Goal: Task Accomplishment & Management: Use online tool/utility

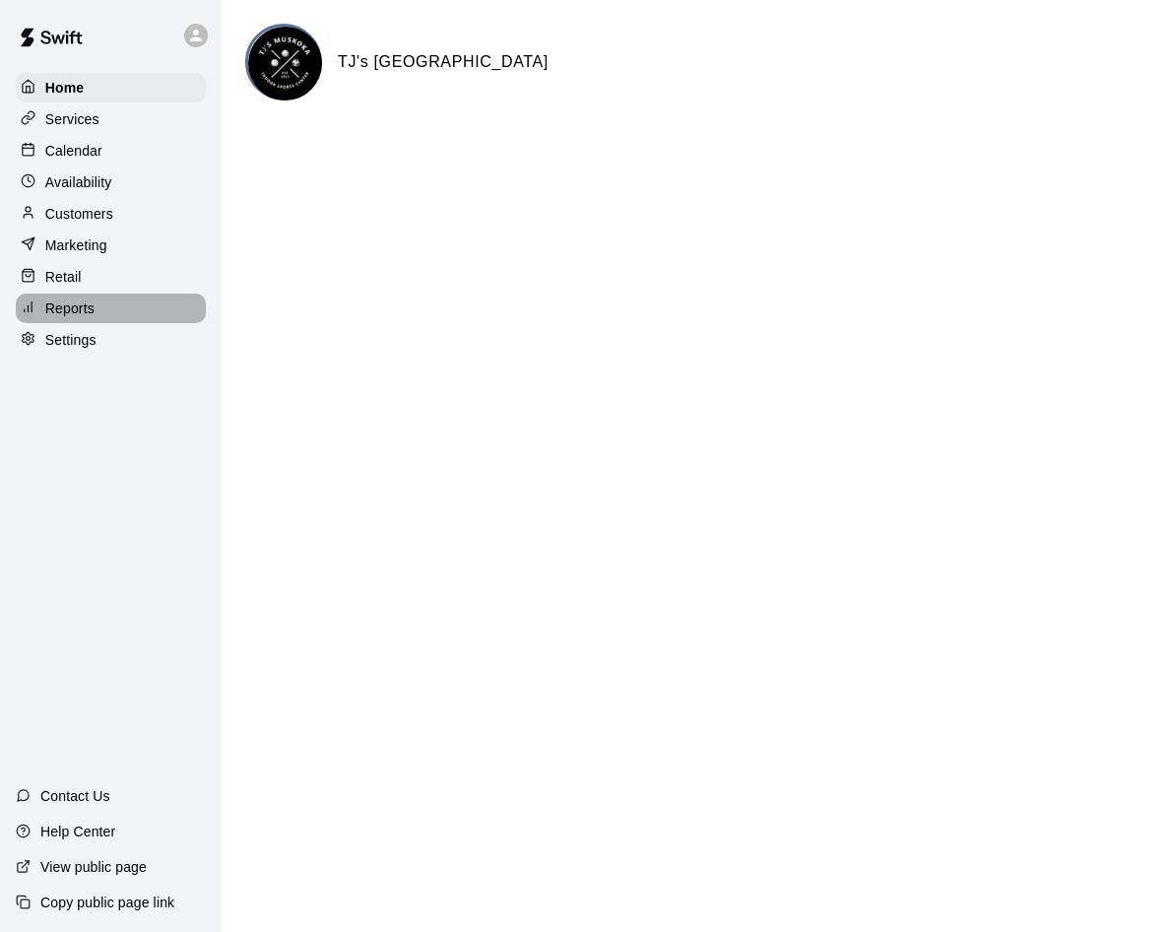
click at [78, 309] on p "Reports" at bounding box center [69, 308] width 49 height 20
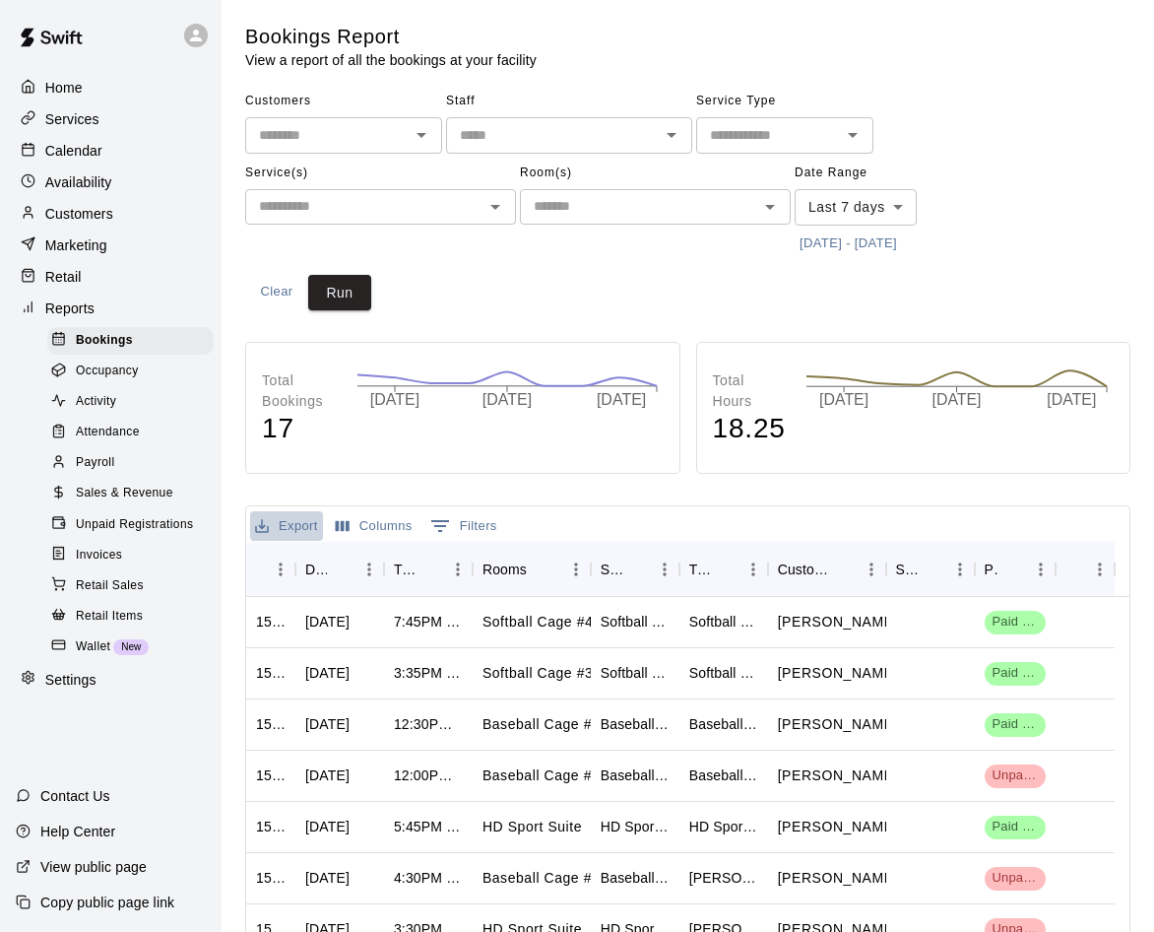
click at [296, 524] on button "Export" at bounding box center [286, 526] width 73 height 31
click at [294, 555] on li "Download as CSV" at bounding box center [326, 565] width 152 height 32
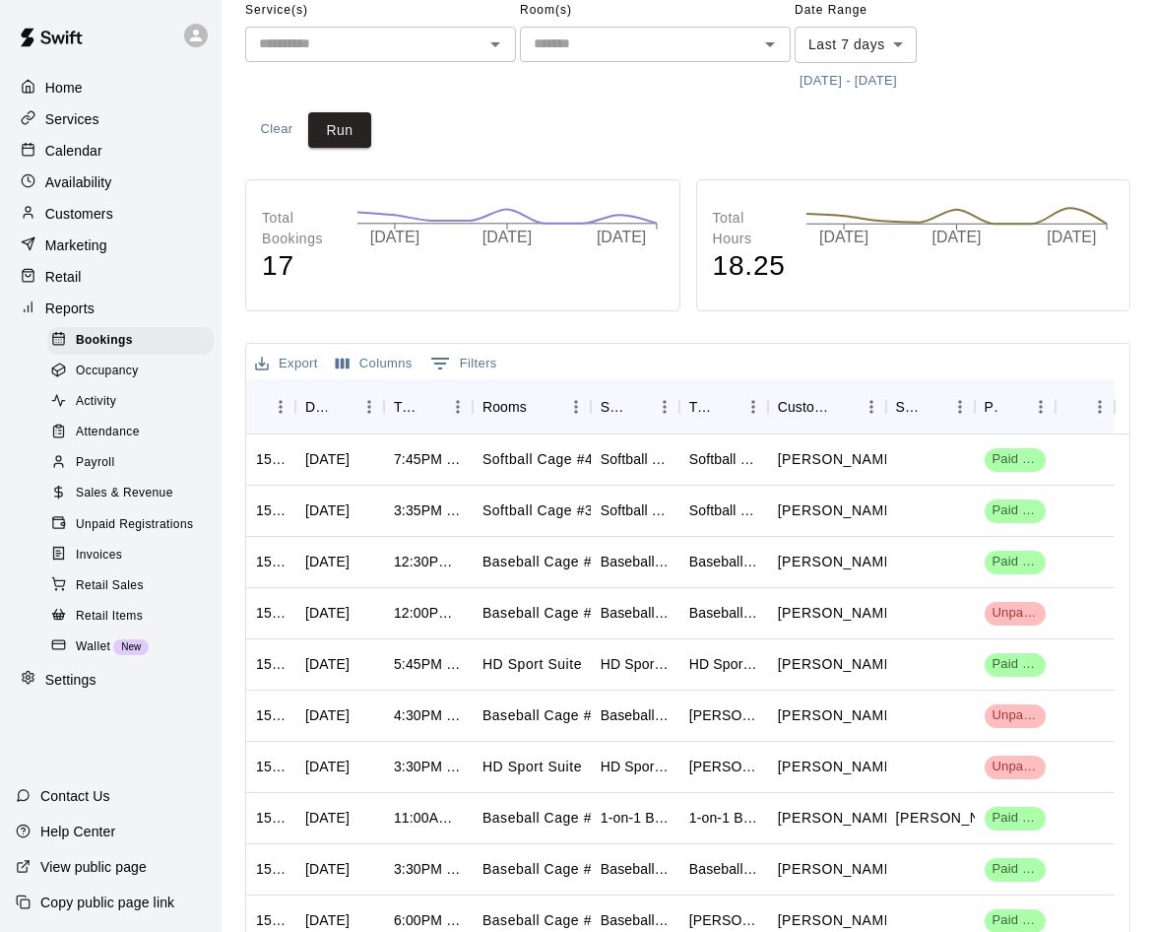
scroll to position [197, 0]
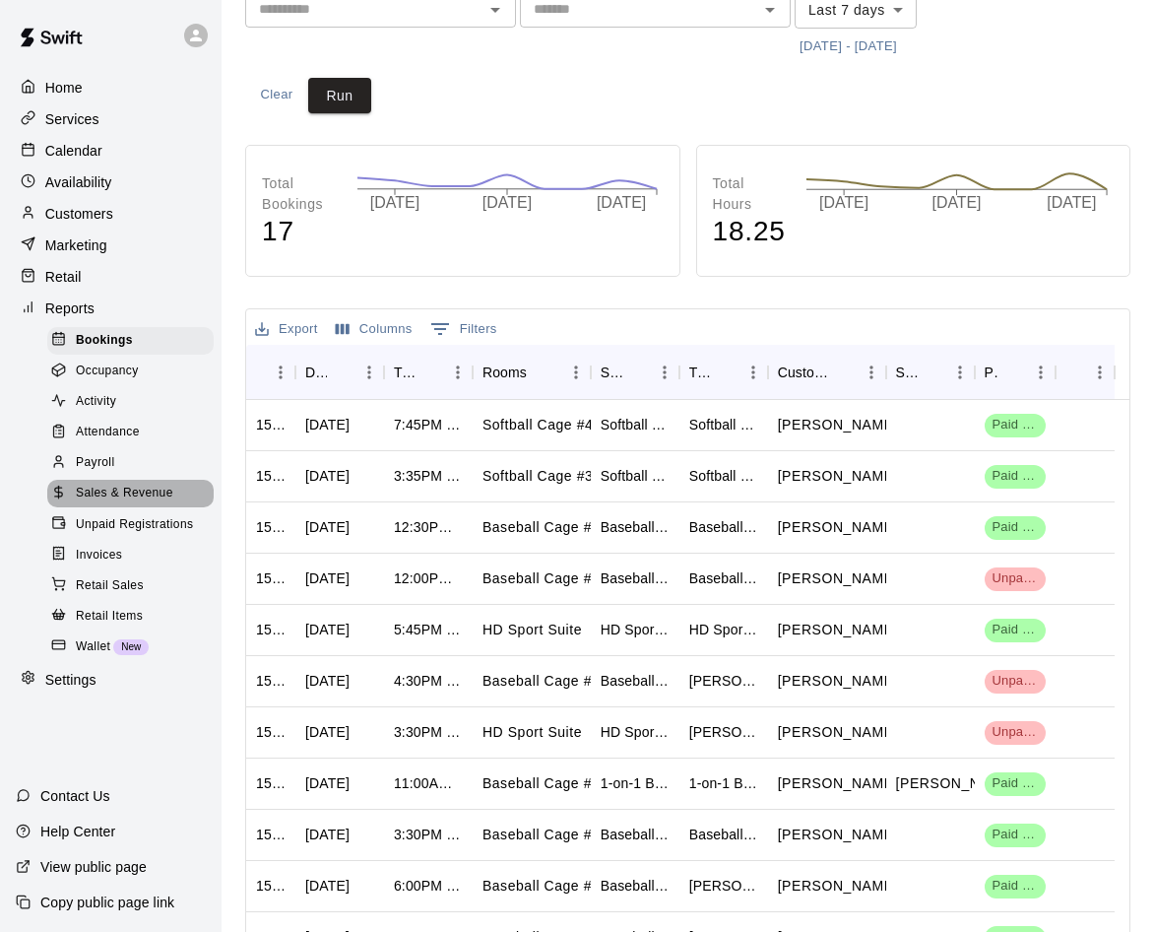
click at [114, 503] on span "Sales & Revenue" at bounding box center [124, 494] width 97 height 20
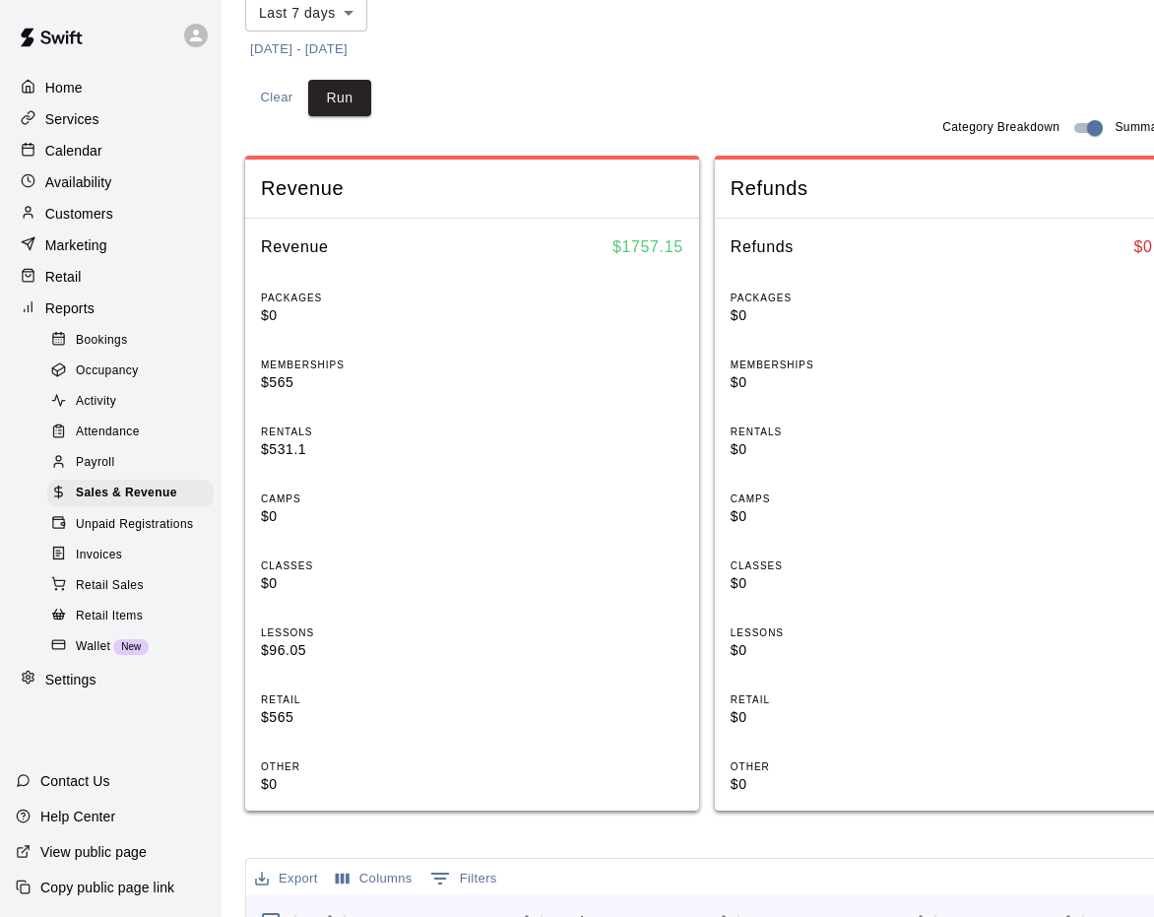
scroll to position [394, 0]
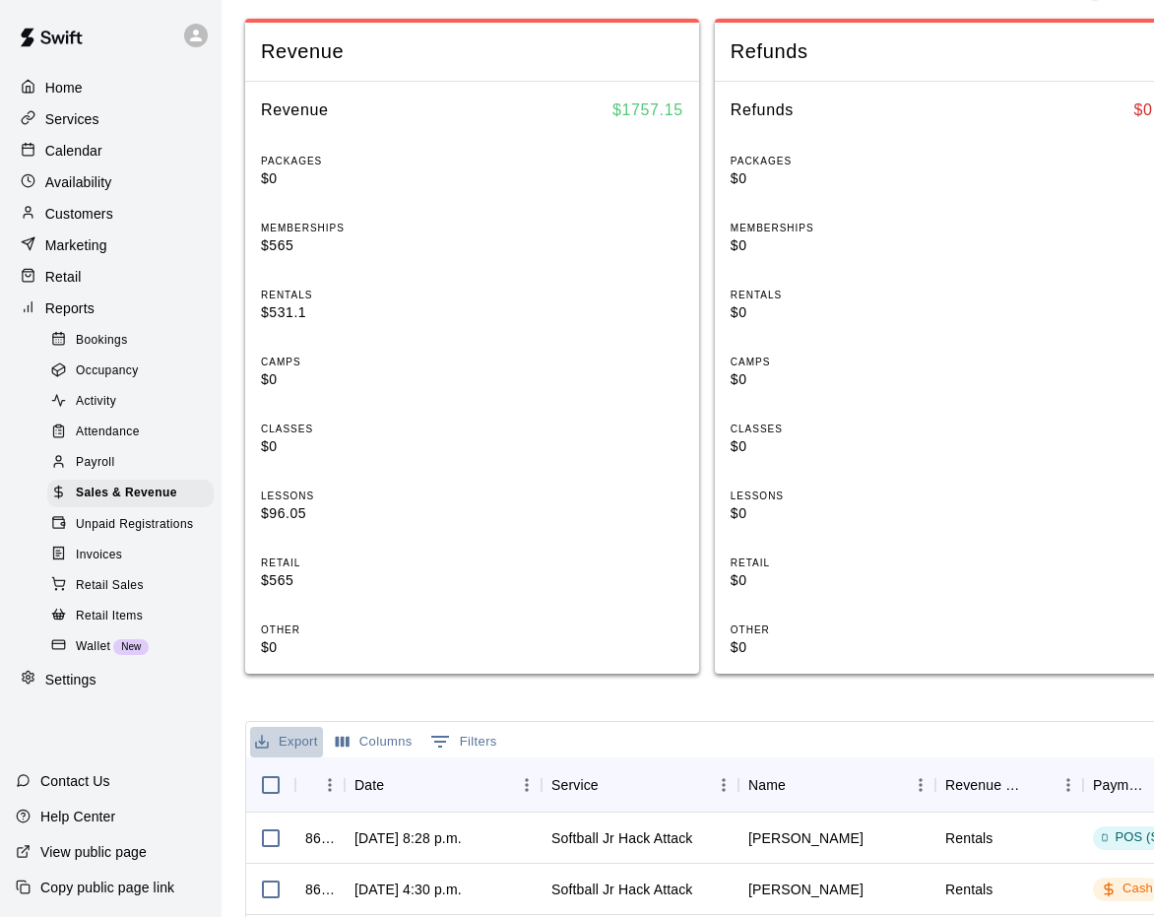
click at [306, 727] on button "Export" at bounding box center [286, 742] width 73 height 31
click at [306, 512] on li "Download as CSV" at bounding box center [326, 513] width 152 height 32
click at [291, 727] on button "Export" at bounding box center [286, 742] width 73 height 31
click at [292, 513] on li "Download as CSV" at bounding box center [326, 513] width 152 height 32
click at [120, 565] on span "Invoices" at bounding box center [99, 556] width 46 height 20
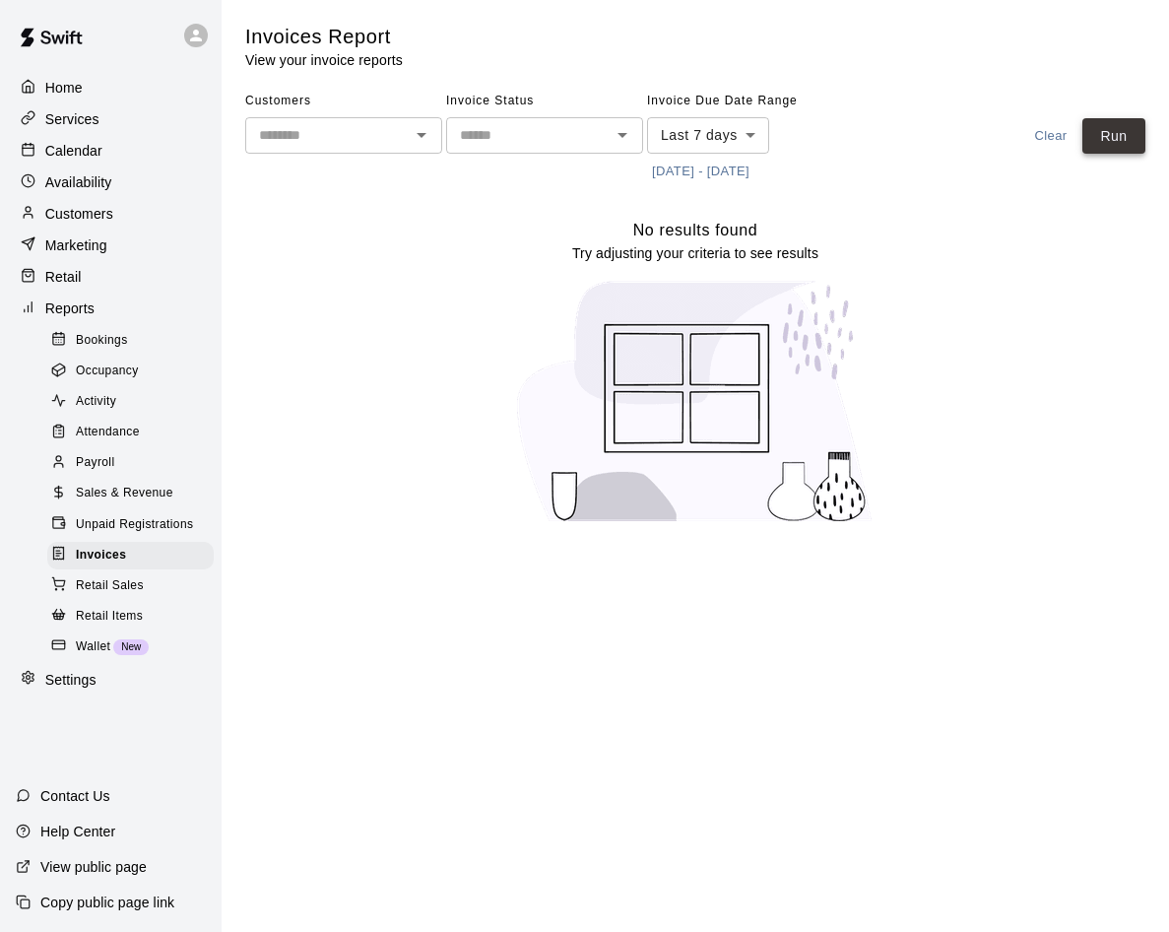
click at [1116, 136] on button "Run" at bounding box center [1113, 136] width 63 height 36
click at [962, 293] on div "No results found Try adjusting your criteria to see results" at bounding box center [695, 379] width 900 height 322
click at [123, 498] on span "Sales & Revenue" at bounding box center [124, 494] width 97 height 20
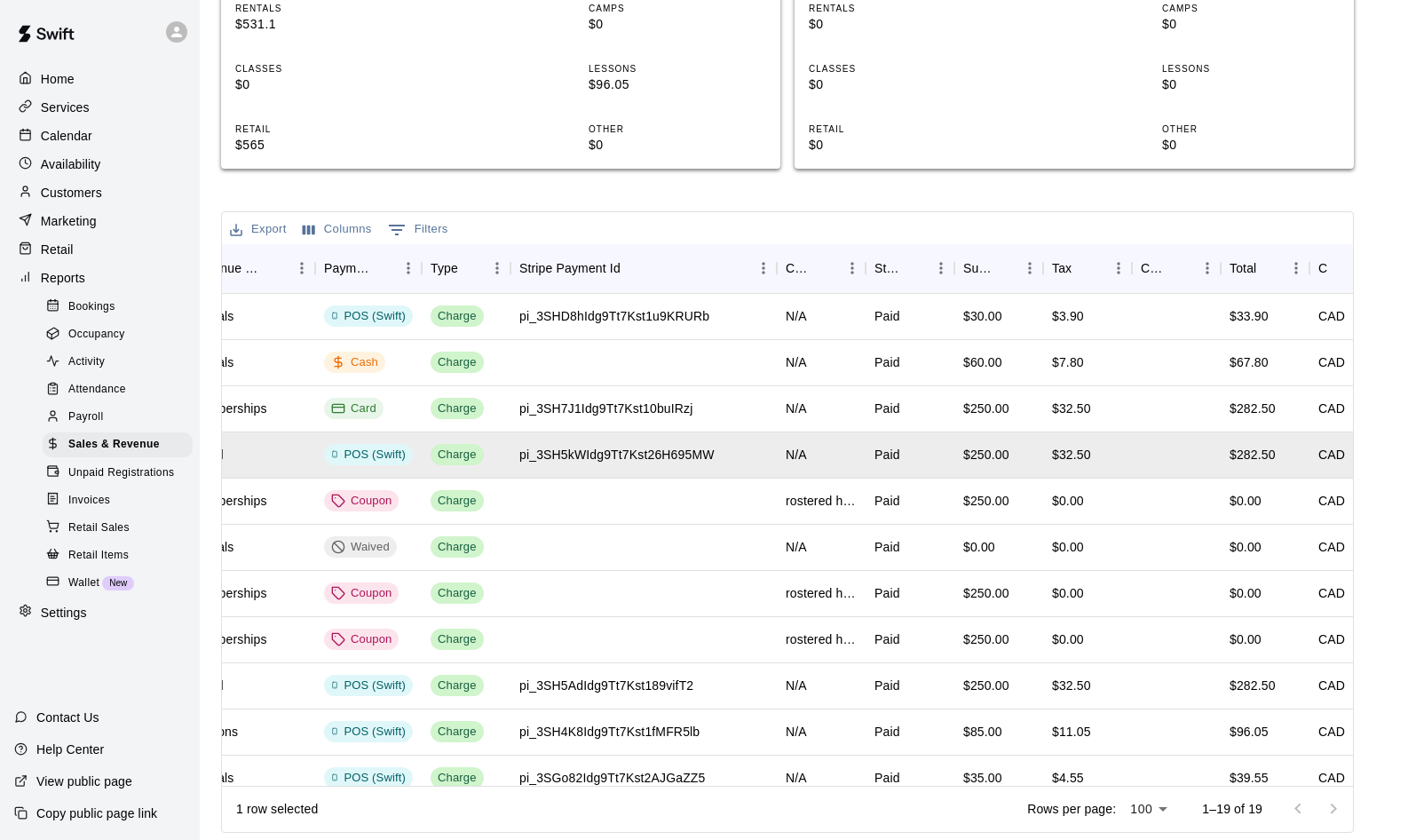
scroll to position [0, 691]
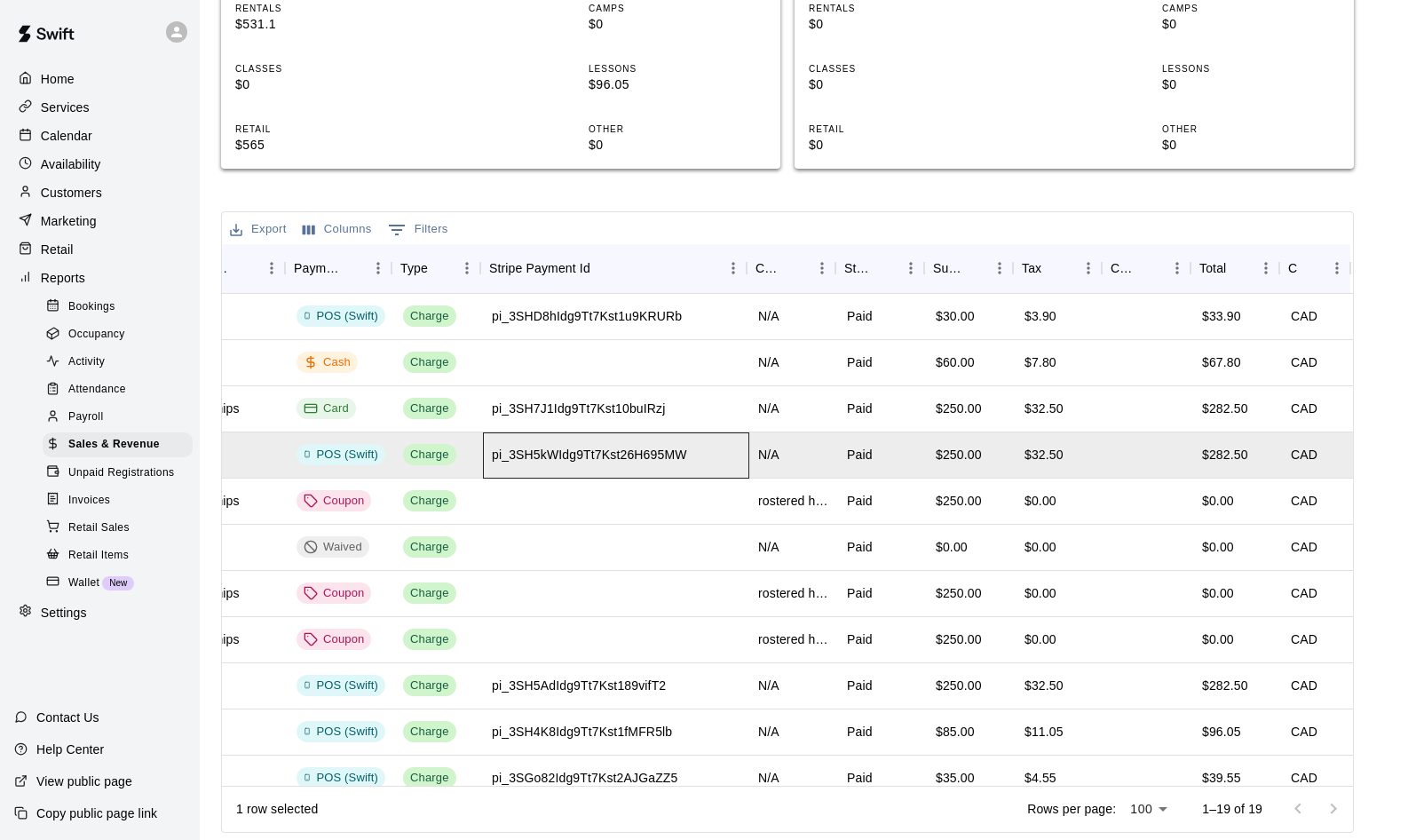
click at [533, 457] on div "pi_3SH5kWIdg9Tt7Kst26H695MW" at bounding box center [589, 454] width 196 height 18
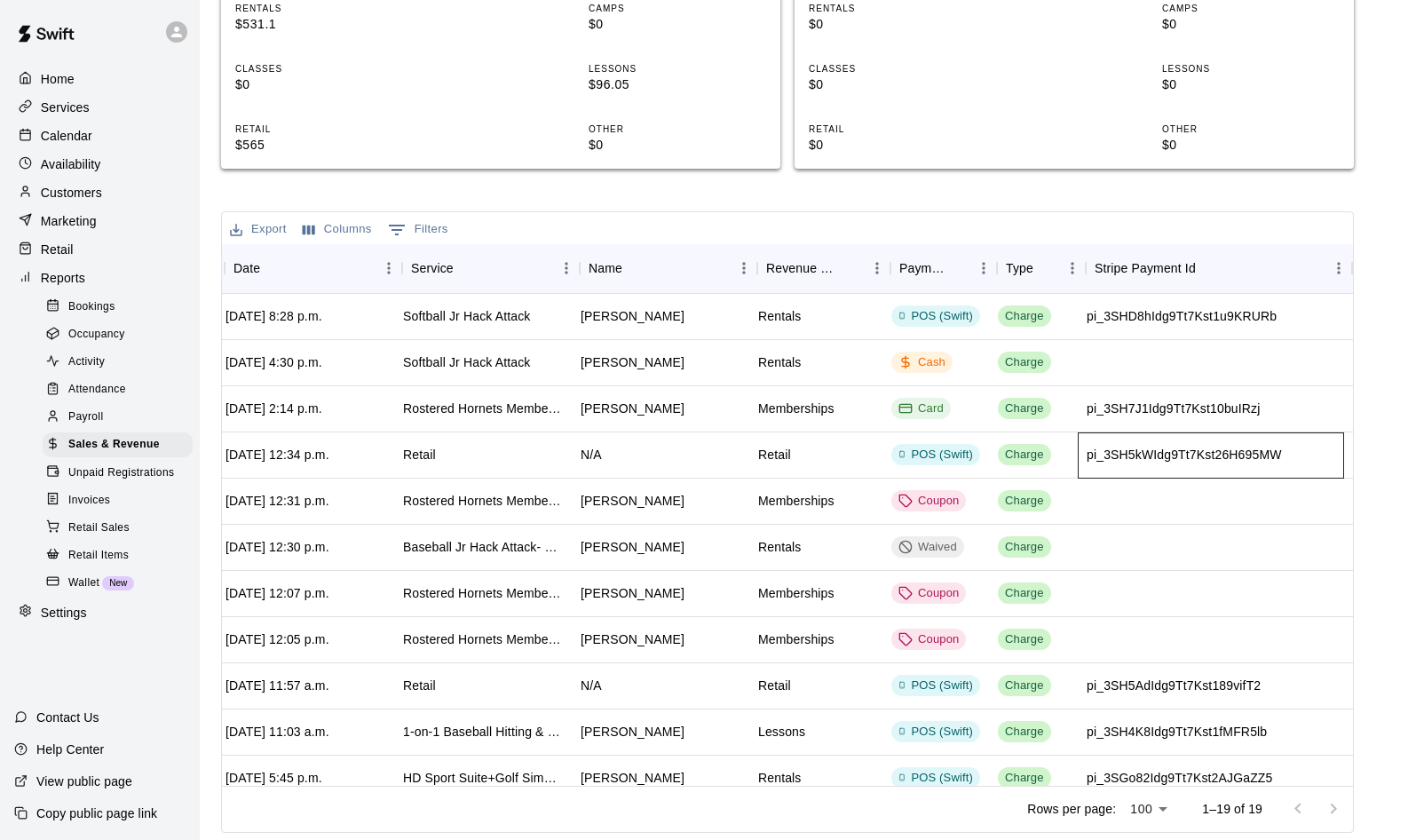
scroll to position [0, 0]
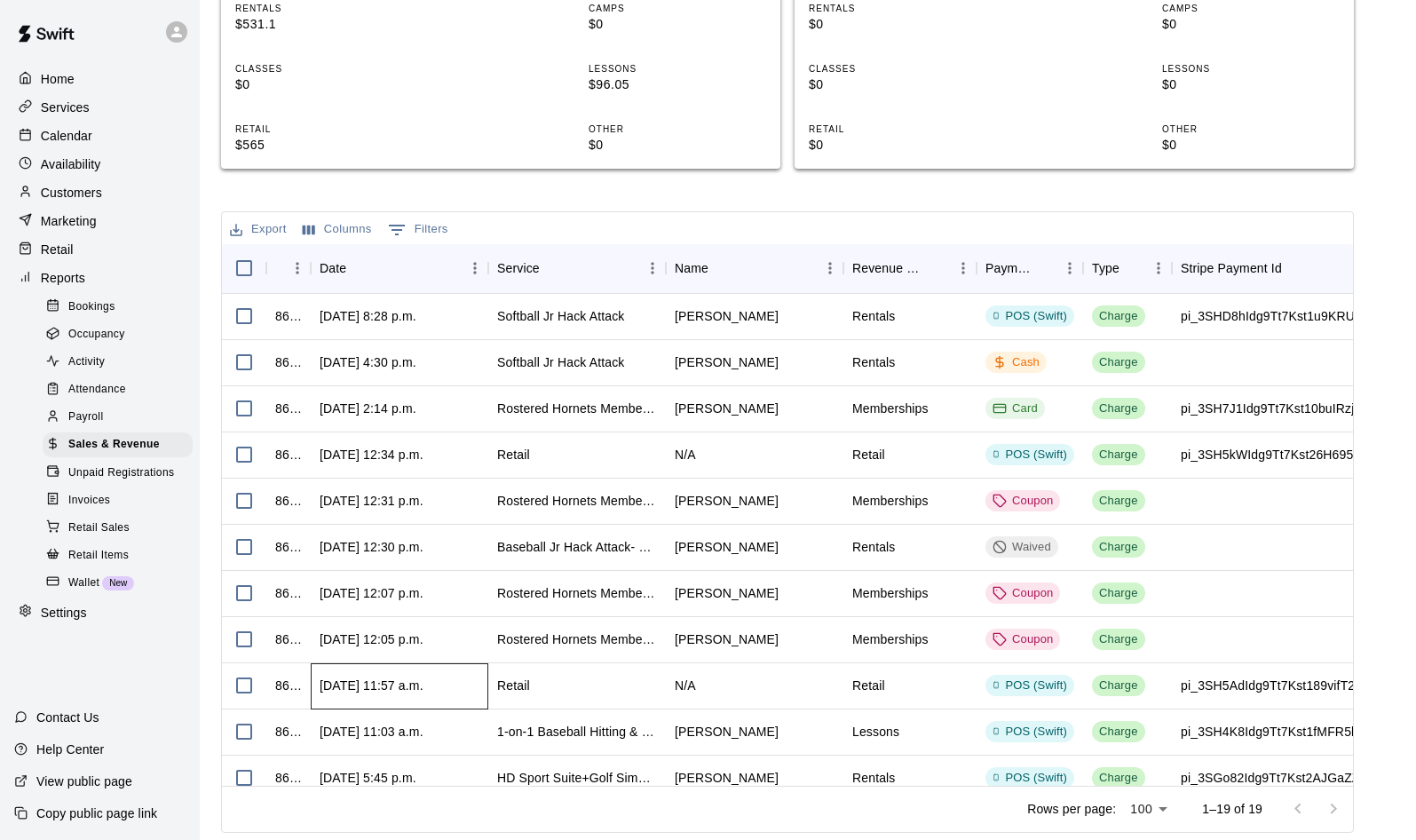
click at [321, 691] on div "[DATE] 11:57 a.m." at bounding box center [371, 685] width 104 height 18
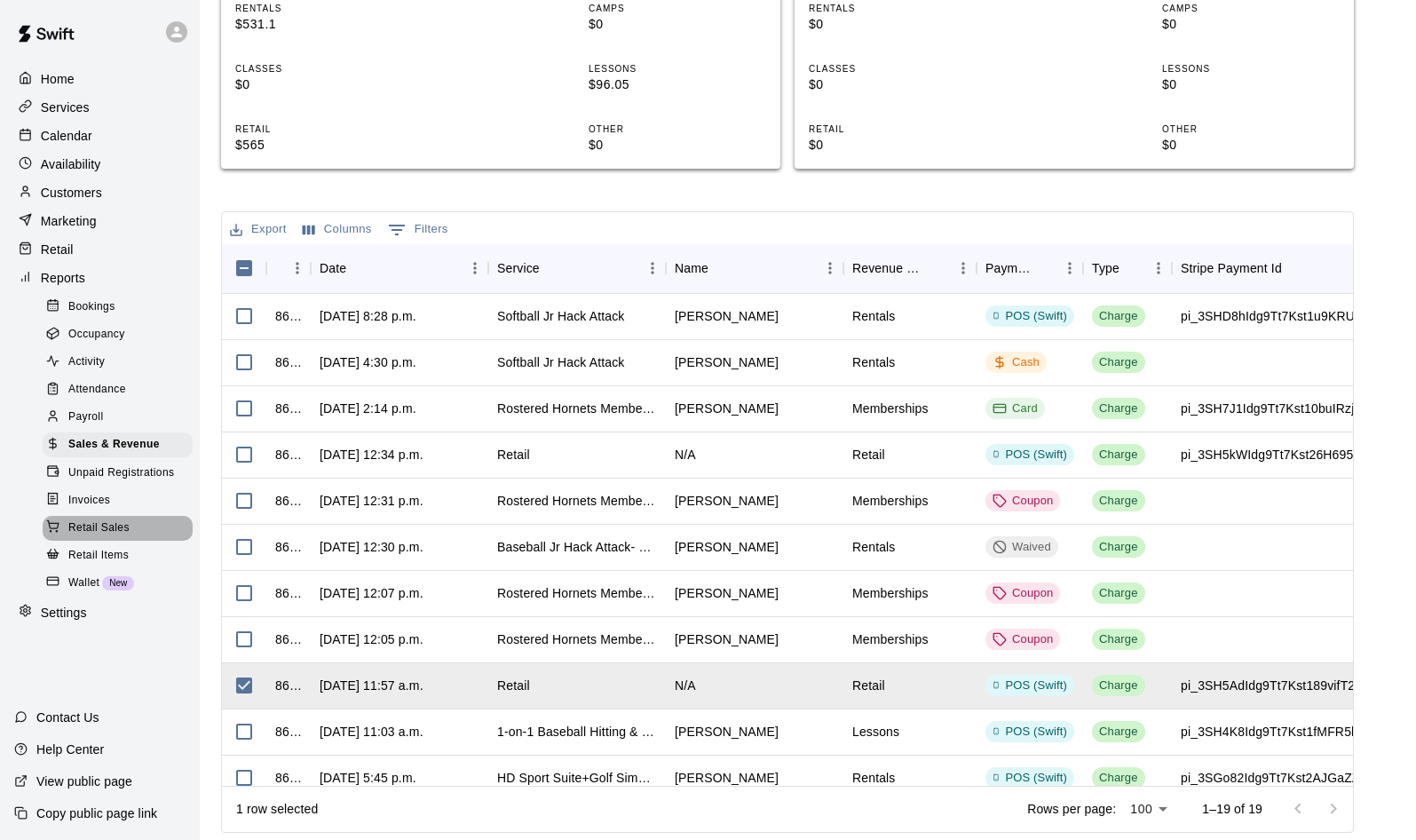
click at [112, 537] on span "Retail Sales" at bounding box center [99, 528] width 61 height 18
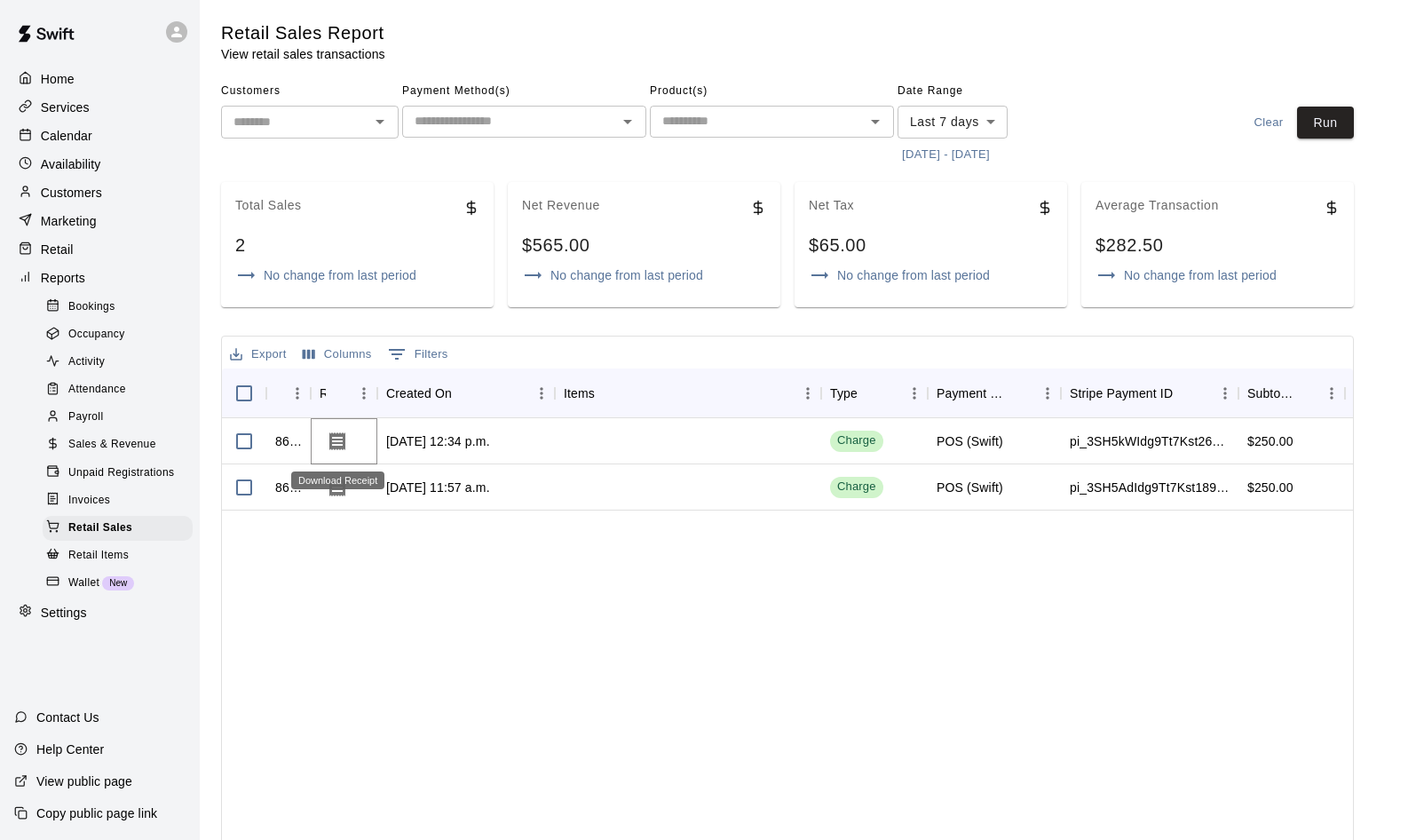
click at [338, 442] on icon "Download Receipt" at bounding box center [337, 442] width 16 height 18
click at [1039, 689] on div "867930 [DATE] 12:34 p.m. Charge POS (Swift) pi_3SH5kWIdg9Tt7Kst26H695MW $250.00…" at bounding box center [1111, 663] width 1779 height 491
click at [434, 489] on div "[DATE] 11:57 a.m." at bounding box center [437, 488] width 104 height 18
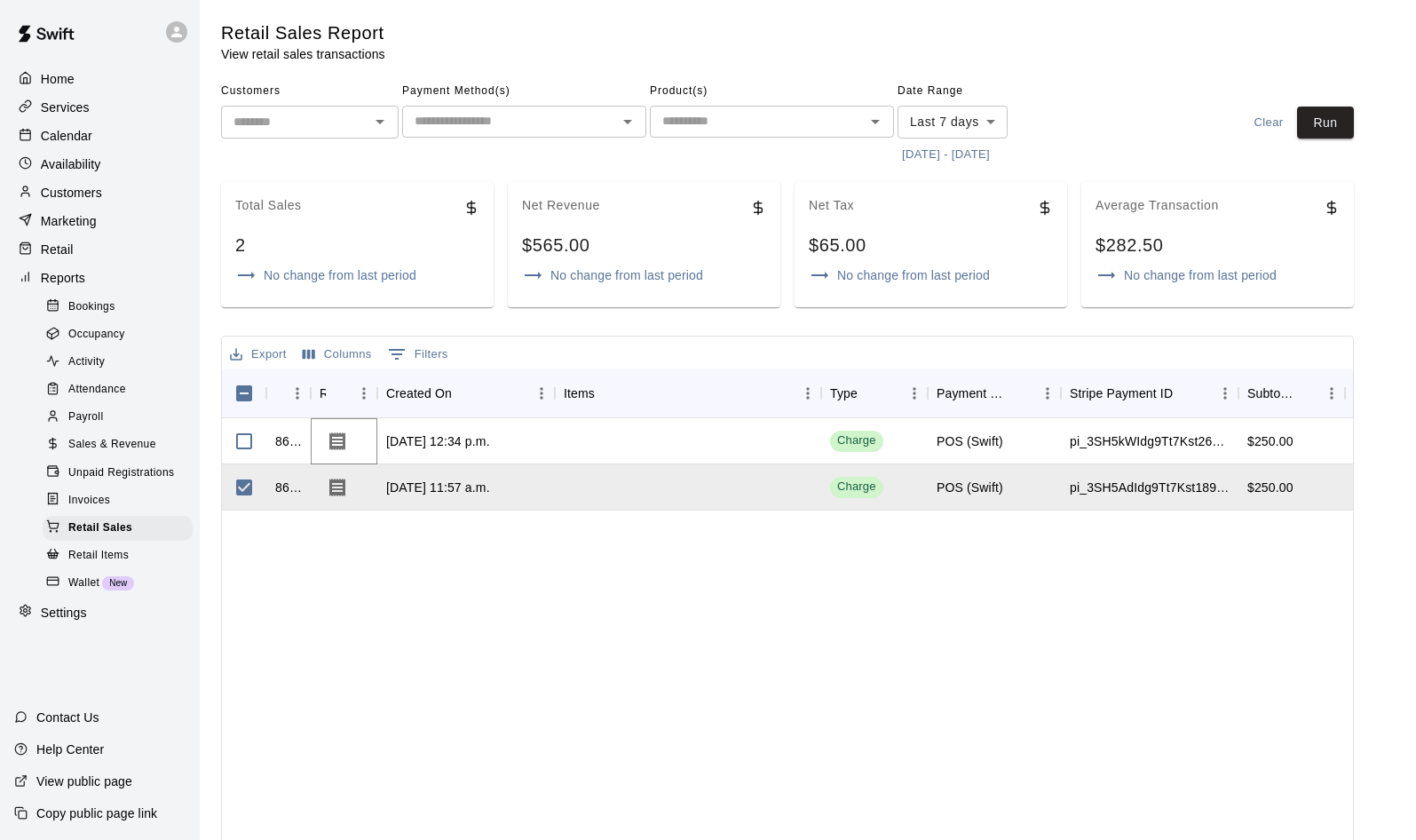
click at [571, 714] on div "867930 [DATE] 12:34 p.m. Charge POS (Swift) pi_3SH5kWIdg9Tt7Kst26H695MW $250.00…" at bounding box center [1111, 663] width 1779 height 491
click at [1053, 682] on div "867930 [DATE] 12:34 p.m. Charge POS (Swift) pi_3SH5kWIdg9Tt7Kst26H695MW $250.00…" at bounding box center [1111, 663] width 1779 height 491
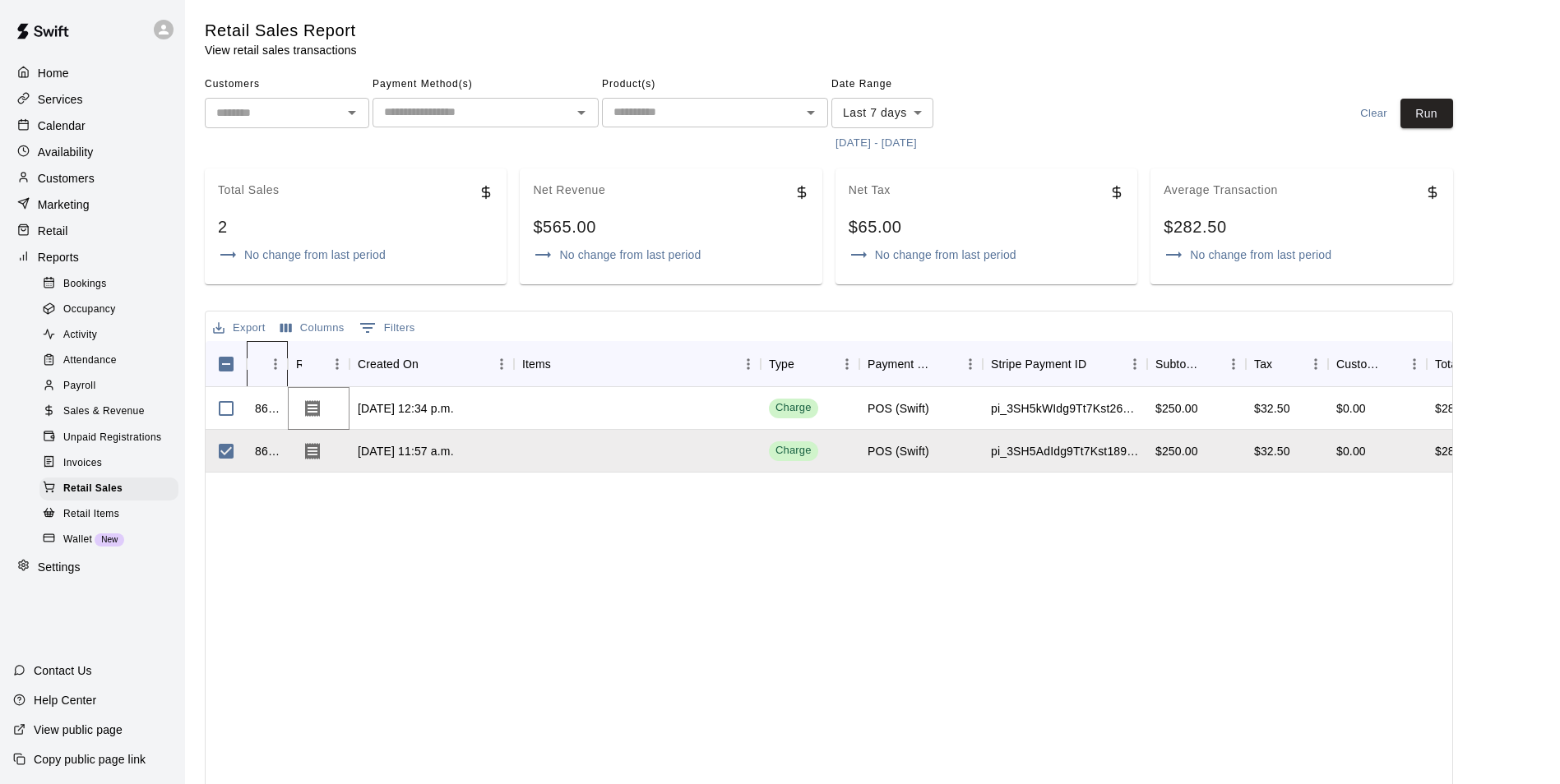
drag, startPoint x: 291, startPoint y: 366, endPoint x: 500, endPoint y: 441, distance: 222.0
click at [495, 435] on div "ID Receipt Created On Items Type Payment Option Stripe Payment ID Subtotal Tax …" at bounding box center [828, 592] width 1247 height 501
click at [975, 655] on div "867930 [DATE] 12:34 p.m. Charge POS (Swift) pi_3SH5kWIdg9Tt7Kst26H695MW $250.00…" at bounding box center [1030, 615] width 1649 height 455
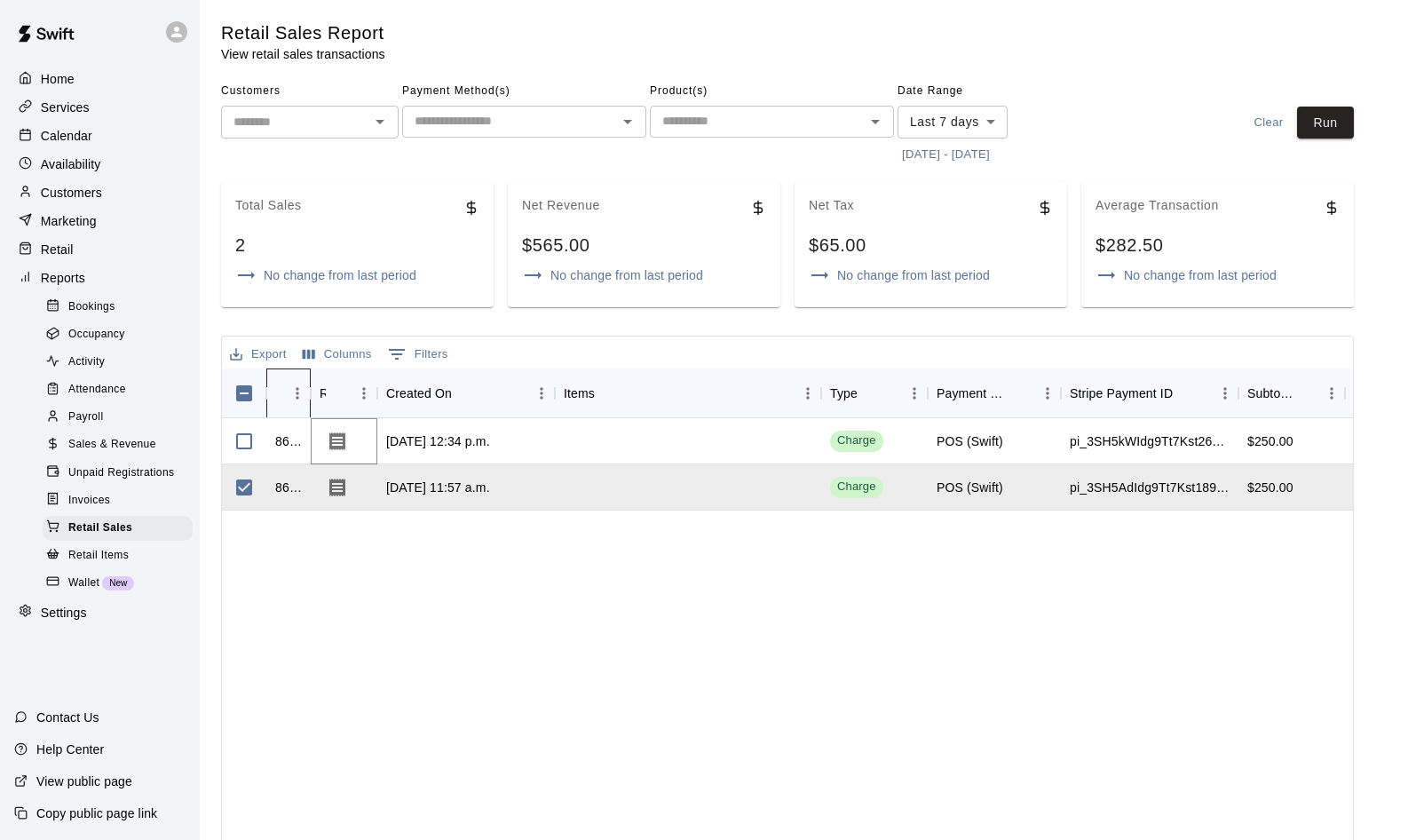
drag, startPoint x: 311, startPoint y: 392, endPoint x: 373, endPoint y: 392, distance: 62.0
click at [373, 392] on div "ID Receipt Created On Items Type Payment Option Stripe Payment ID Subtotal Tax …" at bounding box center [1022, 393] width 1602 height 50
click at [321, 187] on div "Total Sales 2 No change from last period" at bounding box center [357, 244] width 272 height 125
click at [169, 32] on icon at bounding box center [177, 32] width 16 height 16
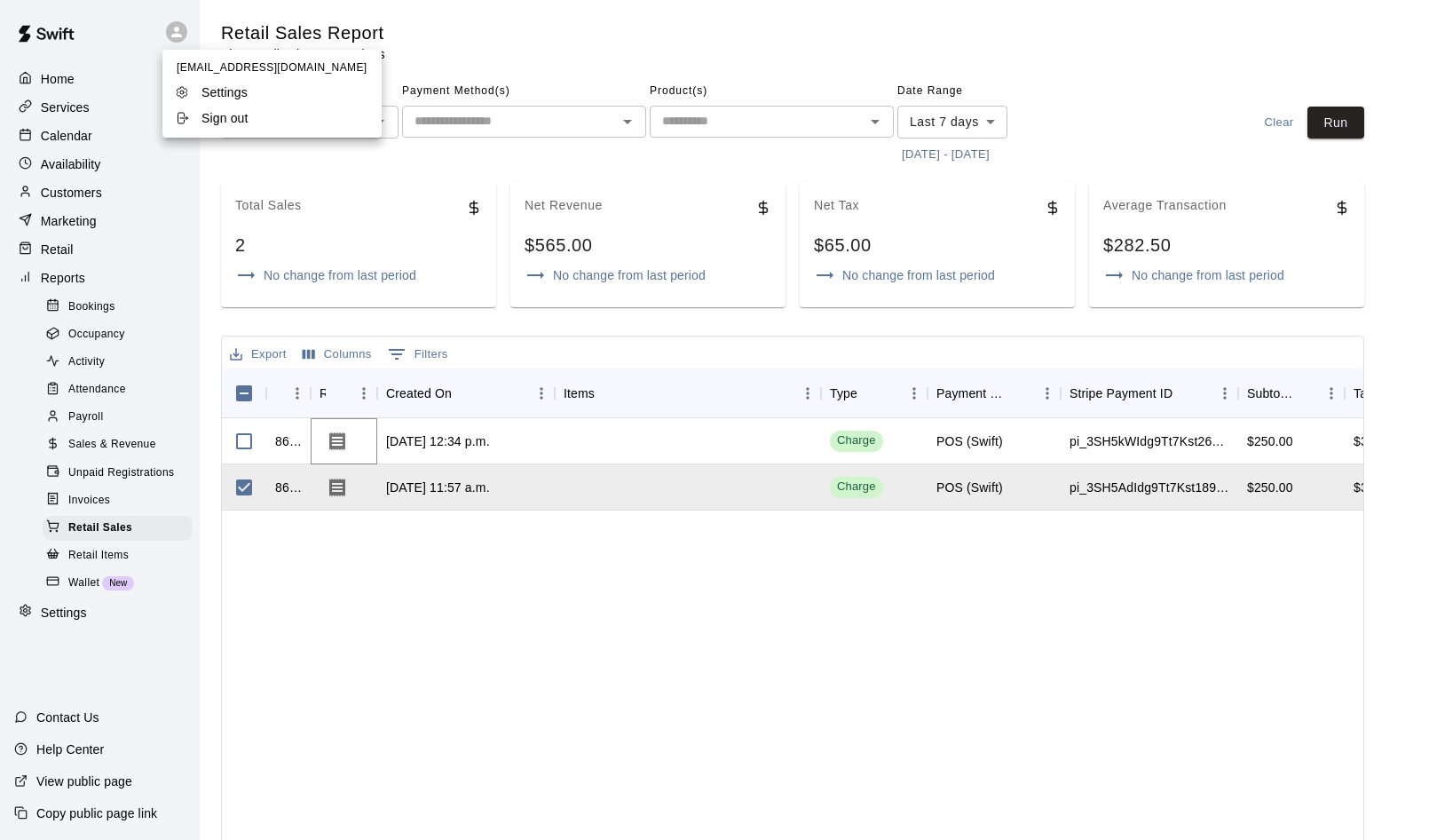
click at [409, 753] on div at bounding box center [714, 420] width 1429 height 840
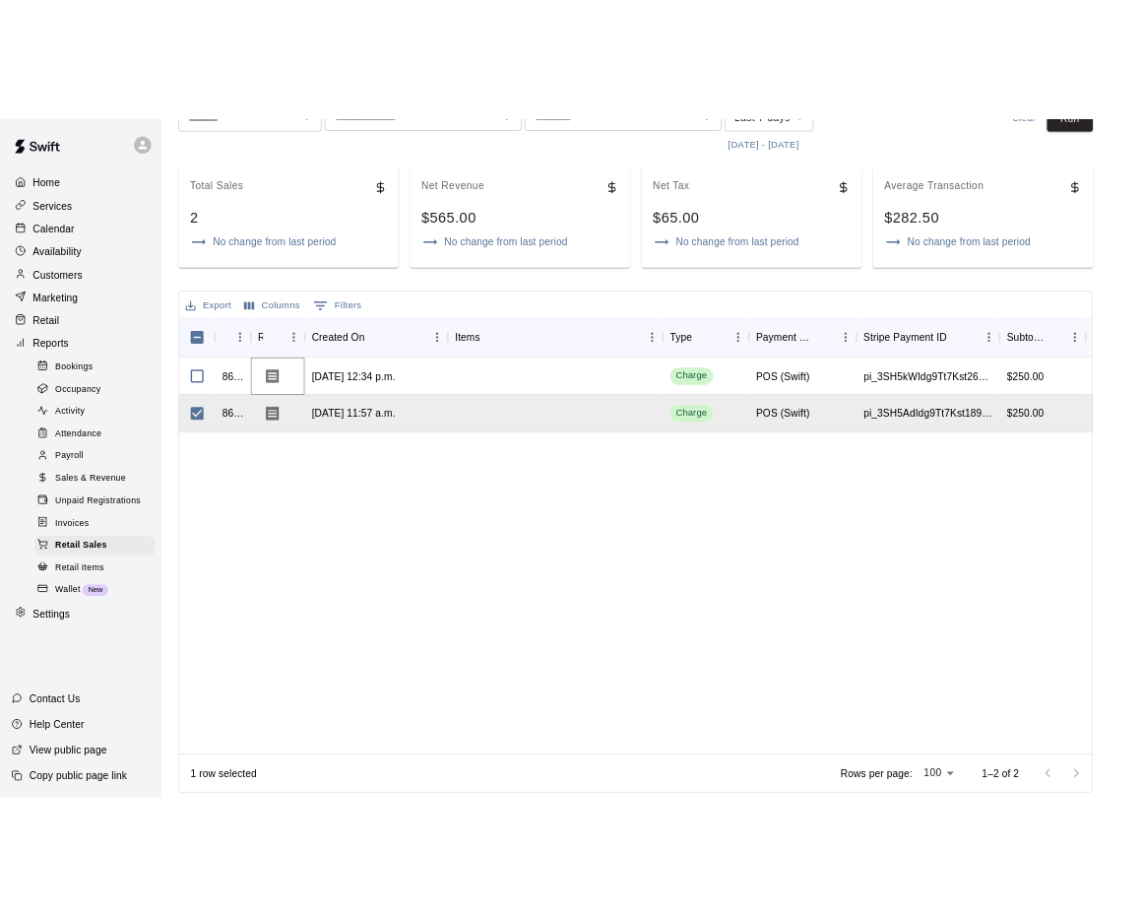
scroll to position [138, 0]
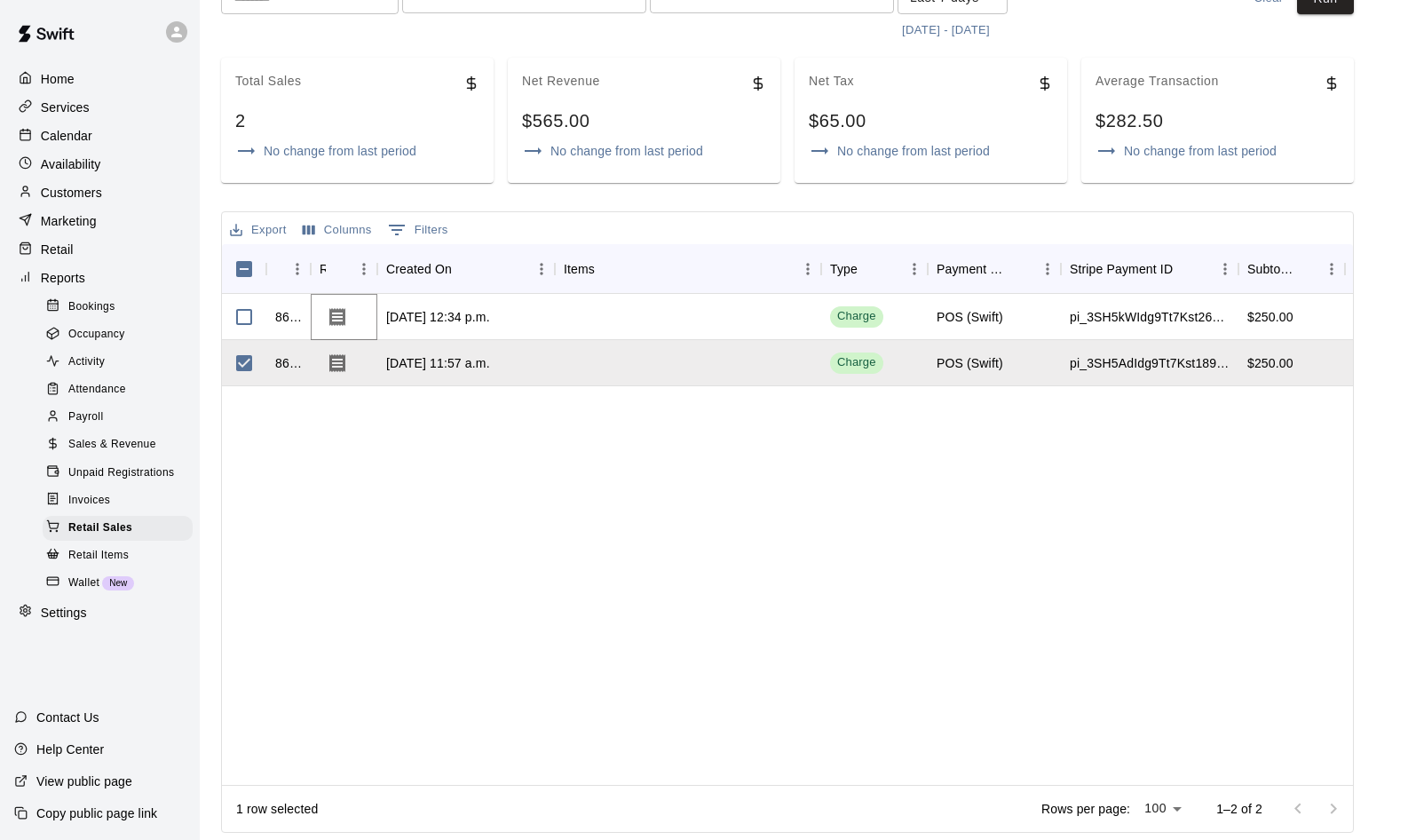
click at [336, 653] on div "867930 [DATE] 12:34 p.m. Charge POS (Swift) pi_3SH5kWIdg9Tt7Kst26H695MW $250.00…" at bounding box center [1111, 539] width 1779 height 491
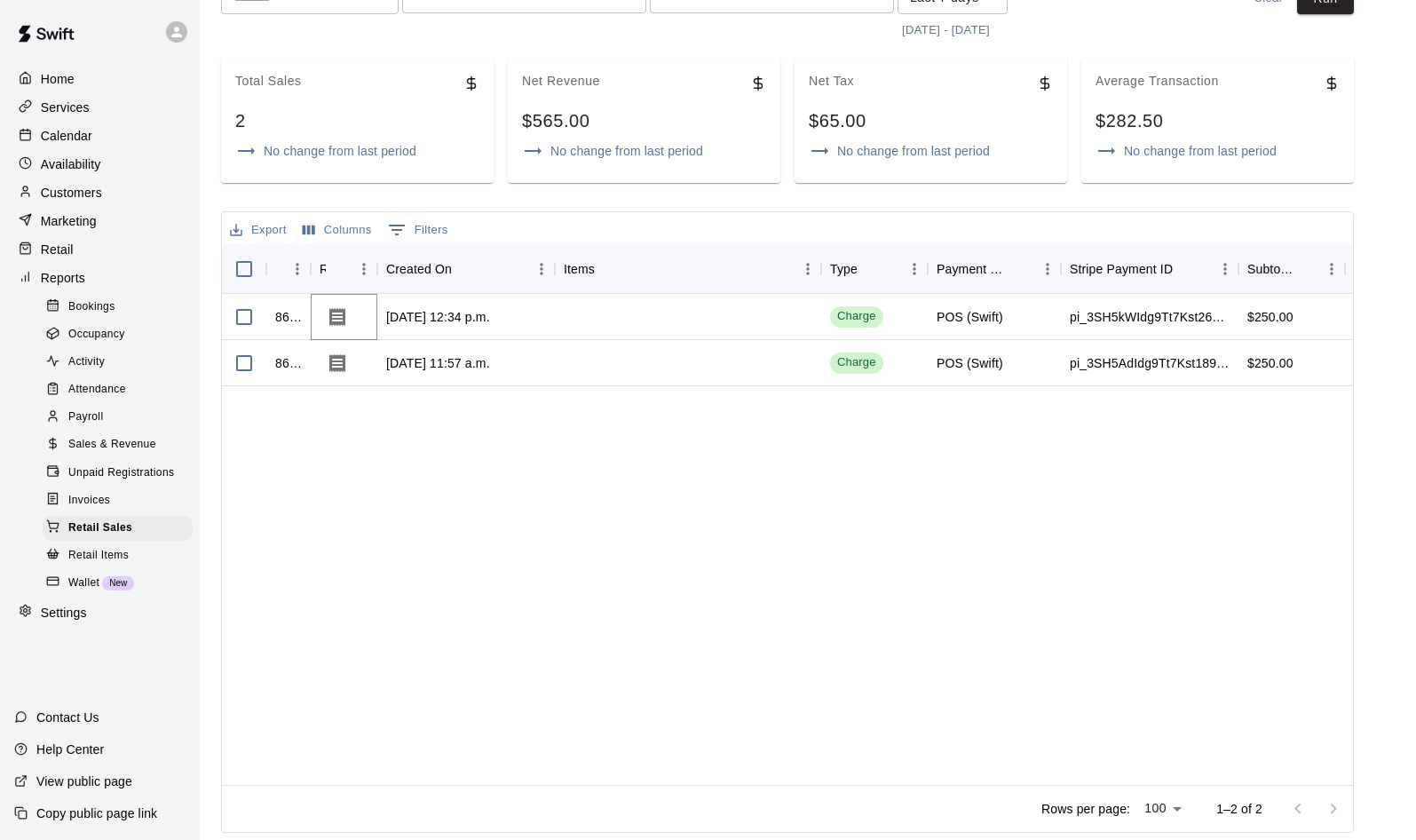
click at [1053, 704] on div "867930 [DATE] 12:34 p.m. Charge POS (Swift) pi_3SH5kWIdg9Tt7Kst26H695MW $250.00…" at bounding box center [1111, 539] width 1779 height 491
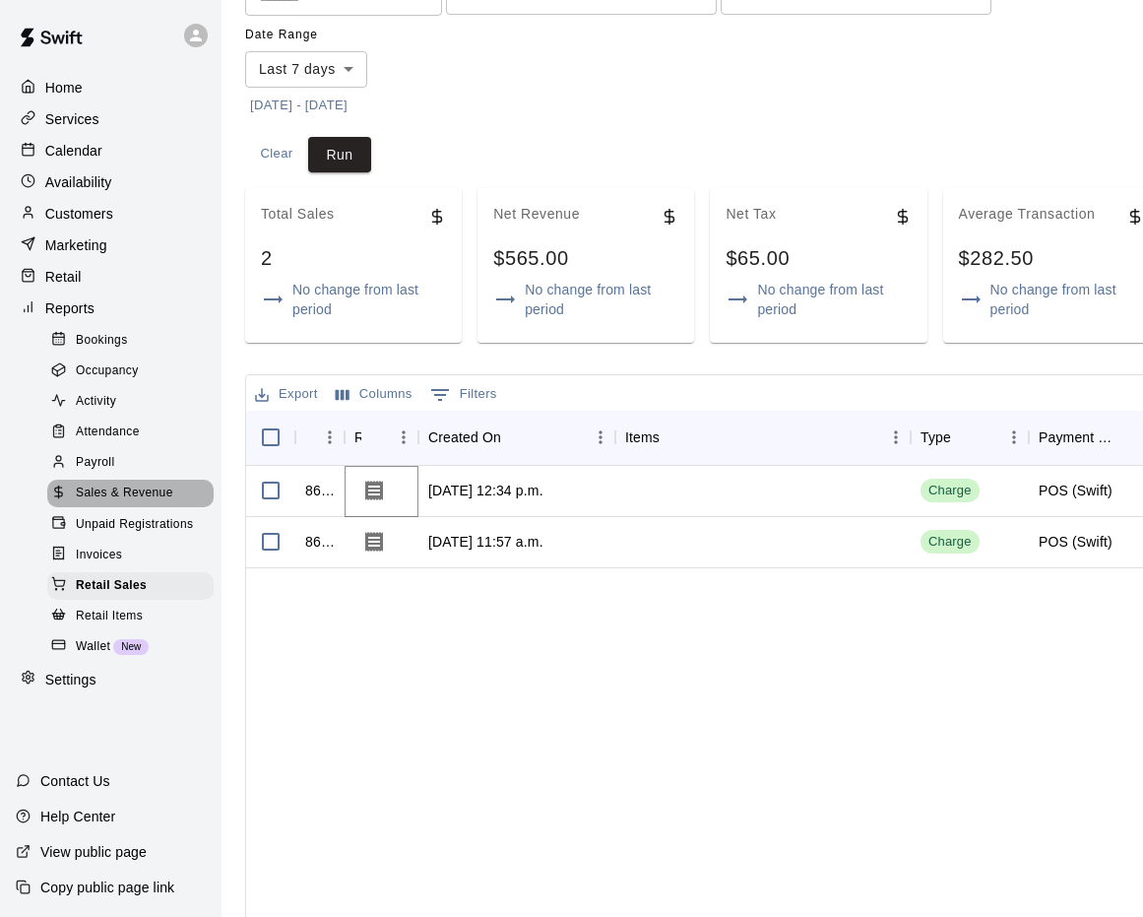
click at [130, 503] on span "Sales & Revenue" at bounding box center [124, 494] width 97 height 20
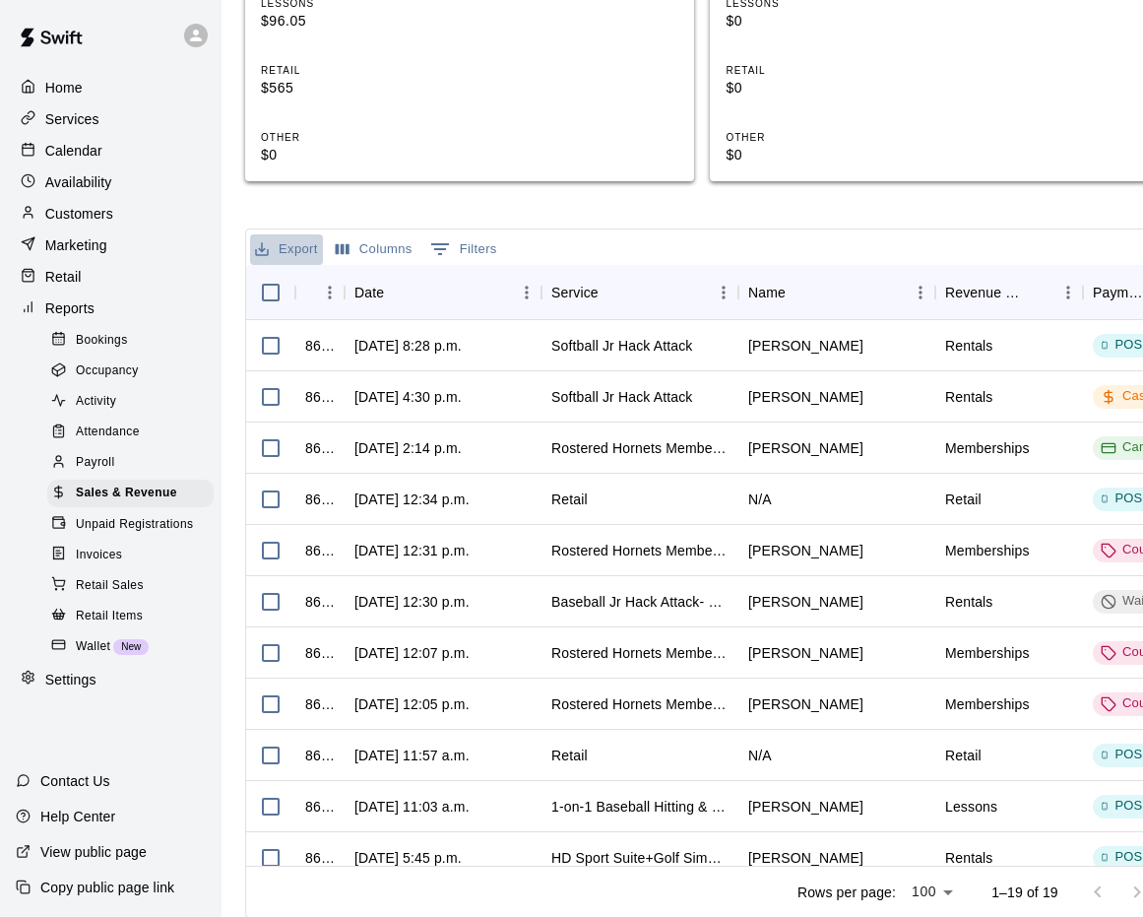
click at [299, 250] on button "Export" at bounding box center [286, 249] width 73 height 31
click at [299, 291] on li "Download as CSV" at bounding box center [326, 289] width 152 height 32
